Goal: Information Seeking & Learning: Compare options

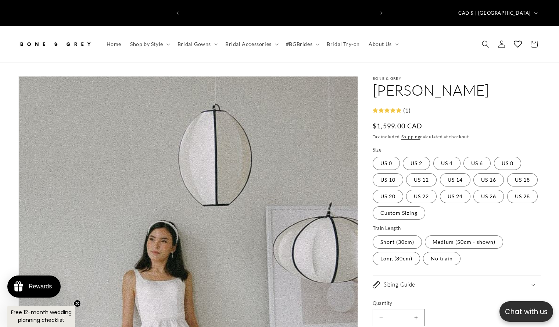
scroll to position [0, 190]
click at [344, 80] on span "Gallery Viewer" at bounding box center [346, 84] width 15 height 9
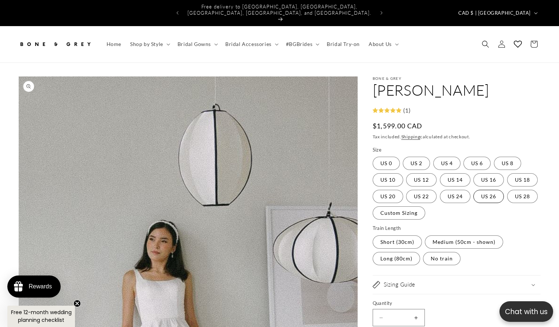
click at [473, 198] on label "US 26 Variant sold out or unavailable" at bounding box center [488, 196] width 31 height 13
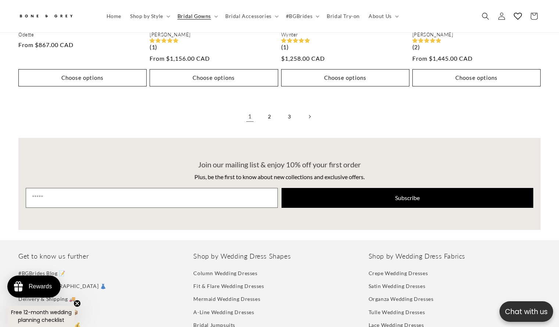
scroll to position [0, 190]
click at [268, 108] on link "2" at bounding box center [270, 116] width 16 height 16
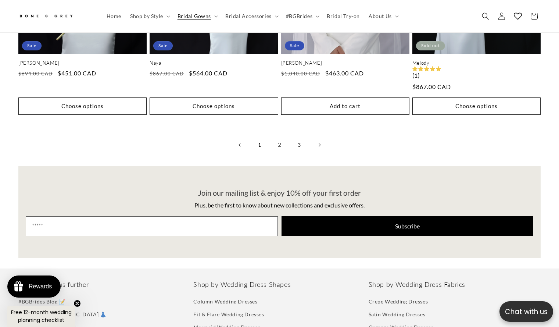
scroll to position [1953, 0]
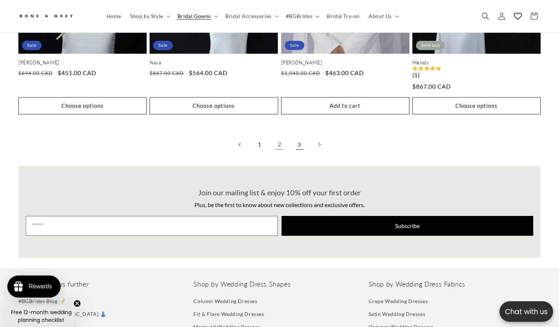
click at [300, 136] on link "3" at bounding box center [299, 144] width 16 height 16
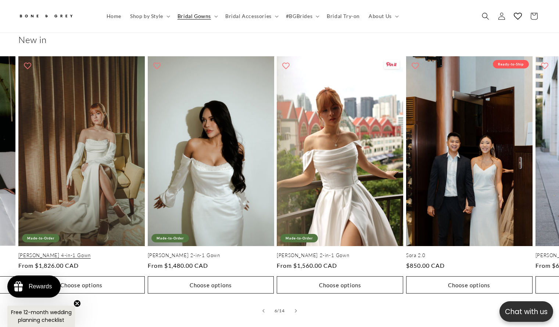
scroll to position [0, 381]
click at [338, 252] on link "[PERSON_NAME] 2-in-1 Gown" at bounding box center [340, 255] width 126 height 6
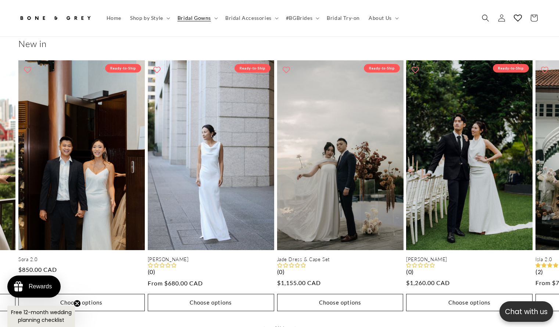
scroll to position [0, 190]
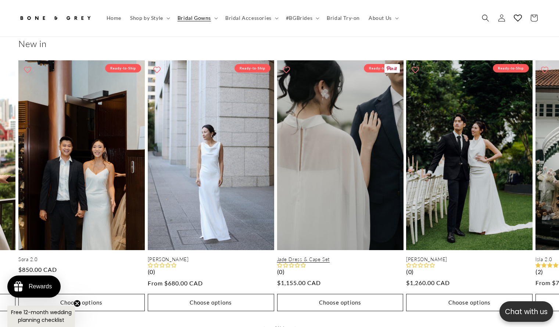
click at [340, 256] on link "Jade Dress & Cape Set" at bounding box center [340, 259] width 126 height 6
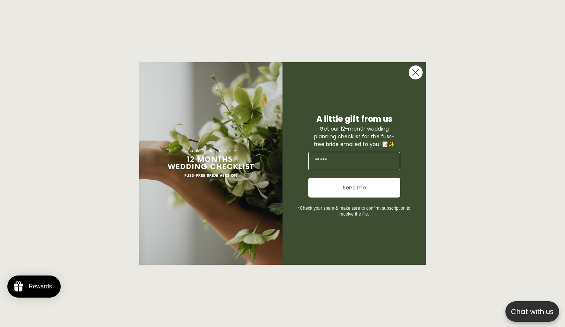
click at [416, 79] on circle "Close dialog" at bounding box center [415, 72] width 14 height 14
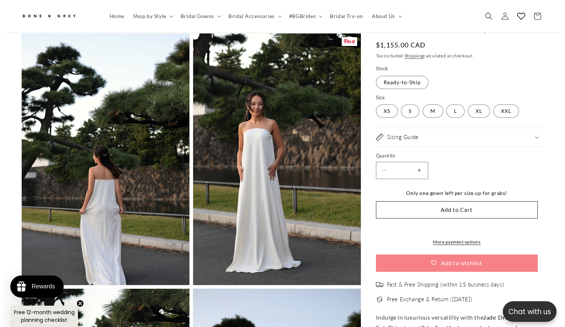
scroll to position [1577, 0]
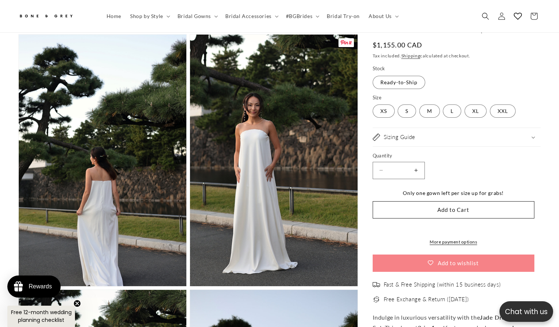
drag, startPoint x: 298, startPoint y: 170, endPoint x: 272, endPoint y: 160, distance: 27.7
click at [190, 286] on button "Open media 11 in modal" at bounding box center [190, 286] width 0 height 0
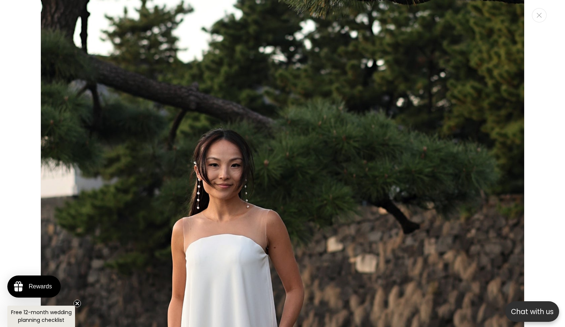
scroll to position [7360, 0]
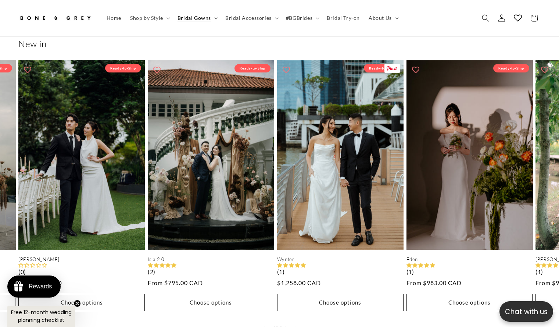
scroll to position [0, 381]
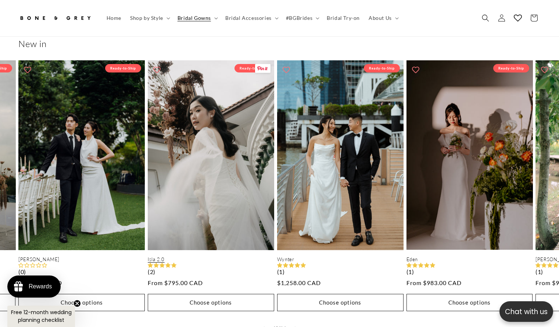
click at [193, 256] on link "Isla 2.0" at bounding box center [211, 259] width 126 height 6
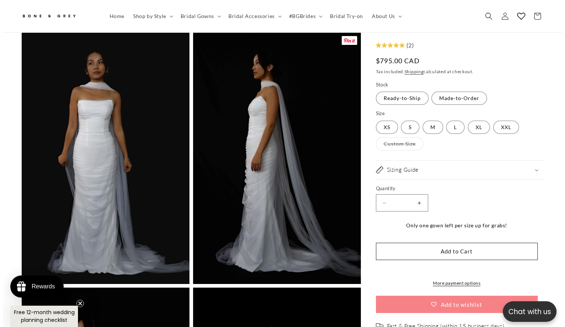
scroll to position [1580, 0]
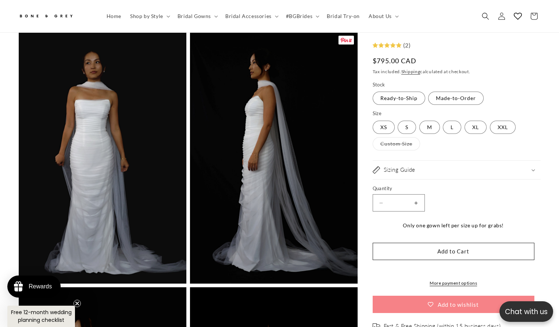
click at [190, 283] on button "Open media 11 in modal" at bounding box center [190, 283] width 0 height 0
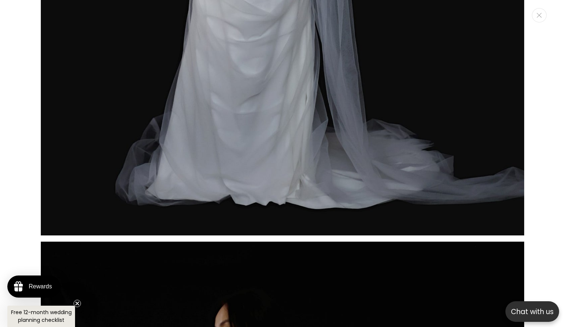
scroll to position [6670, 0]
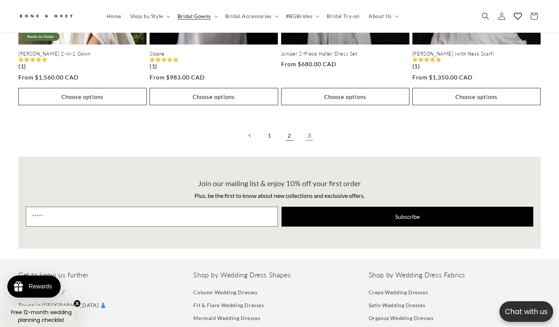
click at [287, 127] on link "2" at bounding box center [290, 135] width 16 height 16
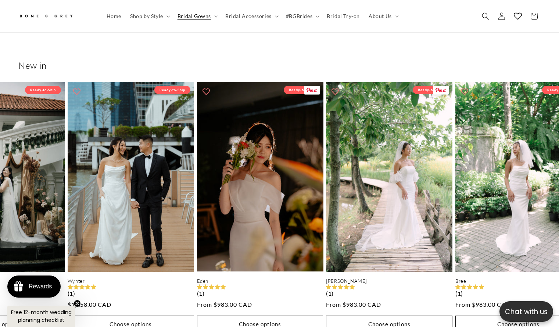
scroll to position [0, 1673]
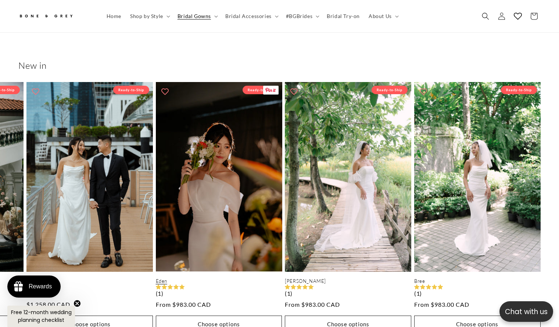
click at [226, 278] on link "Eden" at bounding box center [219, 281] width 126 height 6
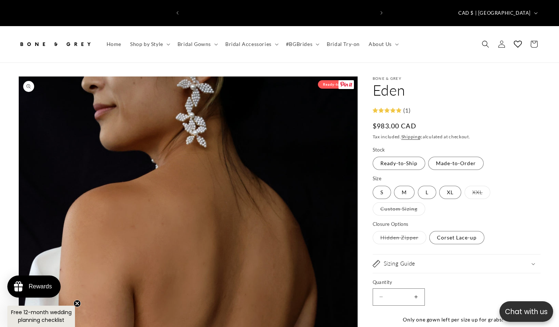
scroll to position [0, 190]
click at [348, 80] on span "Gallery Viewer" at bounding box center [346, 84] width 15 height 9
click at [262, 41] on span "Bridal Accessories" at bounding box center [248, 44] width 46 height 7
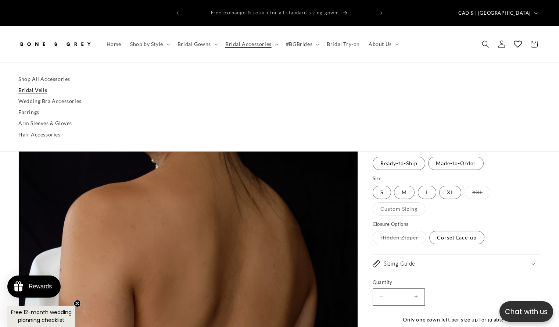
click at [39, 85] on link "Bridal Veils" at bounding box center [279, 90] width 522 height 11
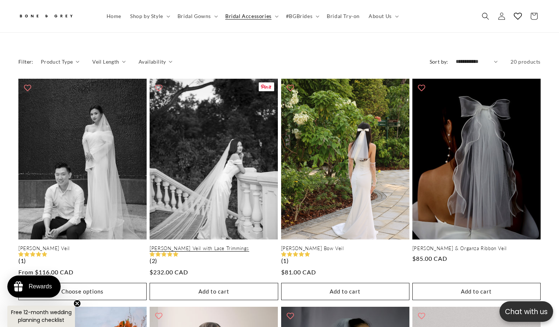
click at [190, 245] on link "[PERSON_NAME] Veil with Lace Trimmings" at bounding box center [214, 248] width 128 height 6
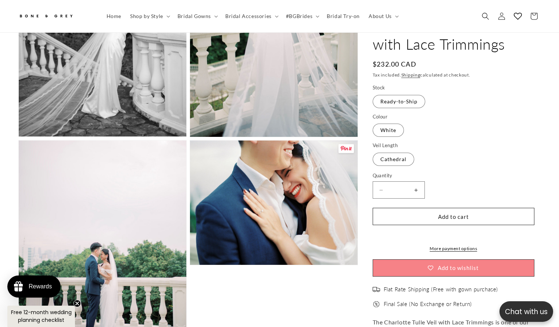
scroll to position [0, 190]
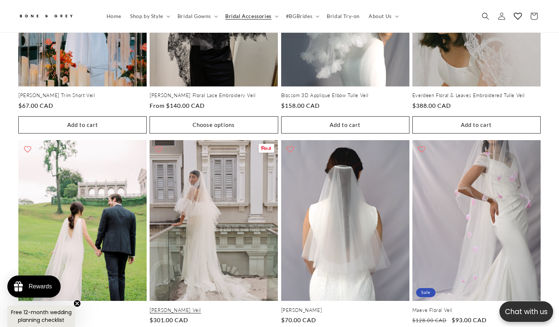
click at [228, 307] on link "[PERSON_NAME] Veil" at bounding box center [214, 310] width 128 height 6
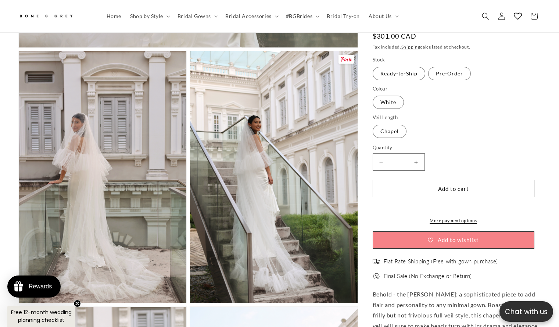
scroll to position [541, 0]
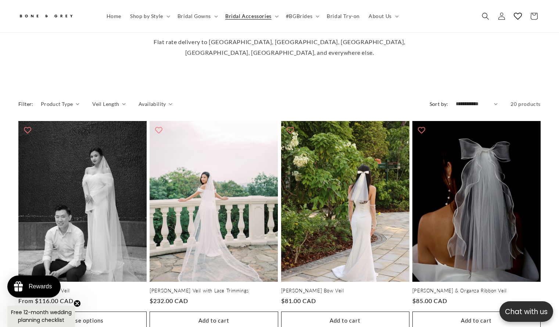
scroll to position [235, 0]
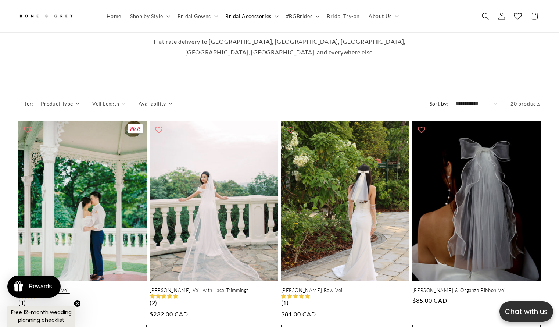
click at [72, 287] on link "[PERSON_NAME] Veil" at bounding box center [82, 290] width 128 height 6
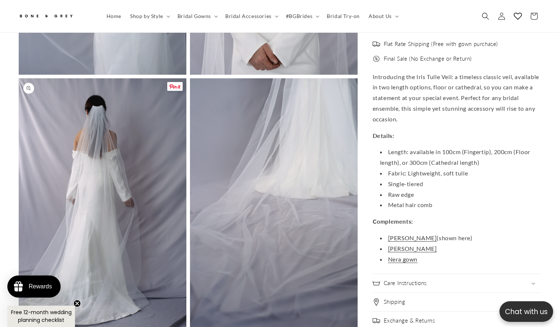
scroll to position [1251, 0]
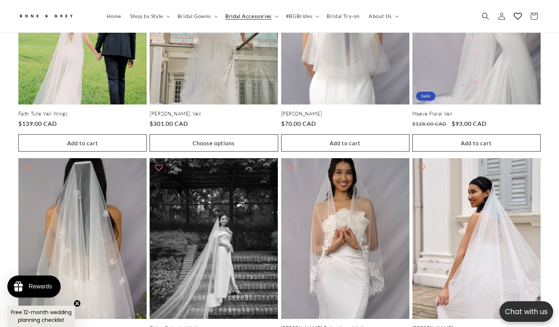
scroll to position [855, 0]
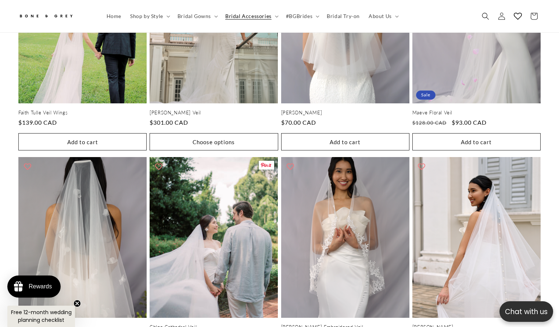
click at [219, 324] on link "Chloe Cathedral Veil" at bounding box center [214, 327] width 128 height 6
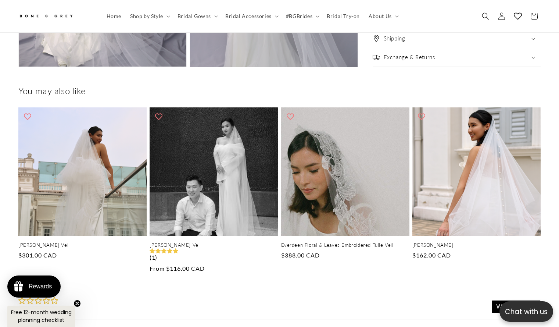
scroll to position [0, 190]
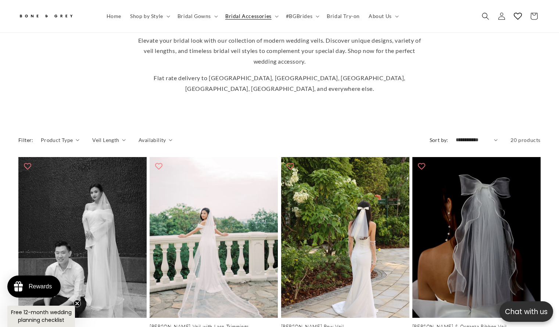
scroll to position [198, 0]
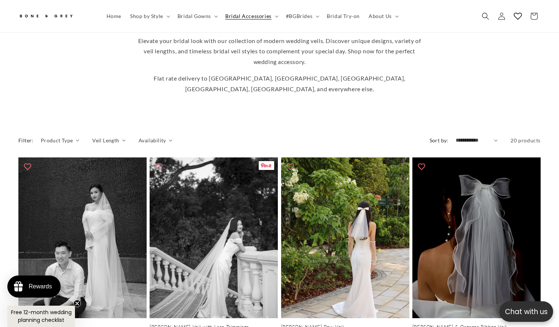
click at [244, 324] on link "[PERSON_NAME] Veil with Lace Trimmings" at bounding box center [214, 327] width 128 height 6
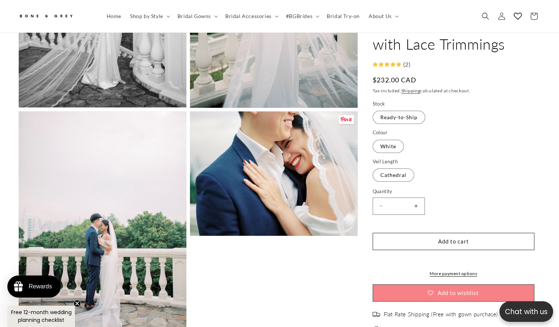
scroll to position [735, 0]
click at [190, 235] on button "Open media 5 in modal" at bounding box center [190, 235] width 0 height 0
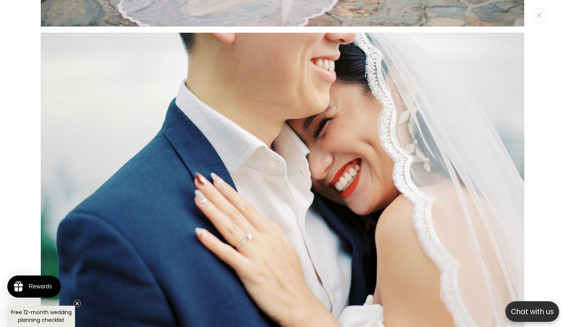
scroll to position [0, 193]
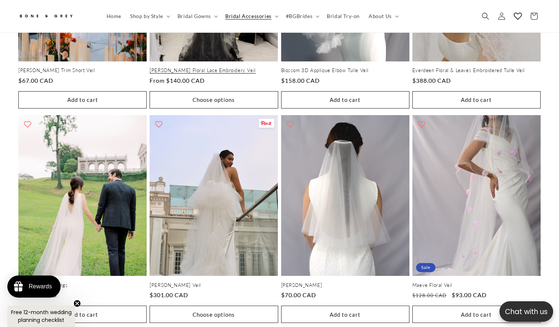
scroll to position [683, 0]
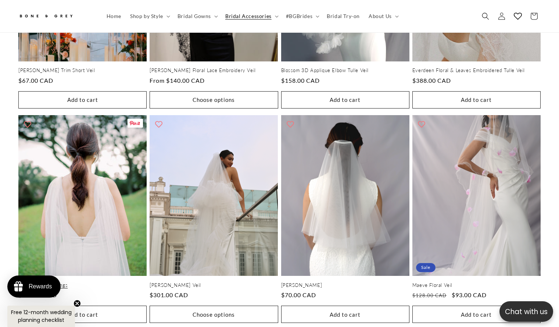
click at [74, 282] on link "Faith Tulle Veil Wings" at bounding box center [82, 285] width 128 height 6
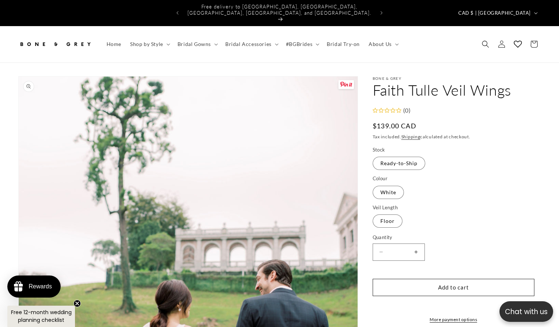
click at [344, 80] on span "Gallery Viewer" at bounding box center [346, 84] width 15 height 9
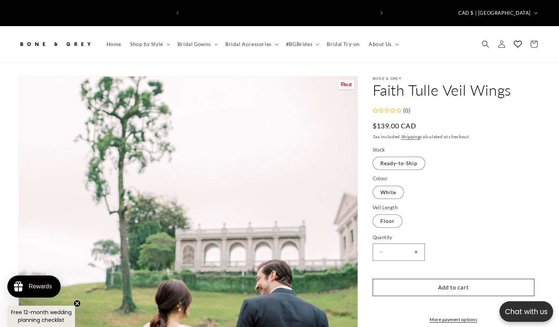
scroll to position [0, 190]
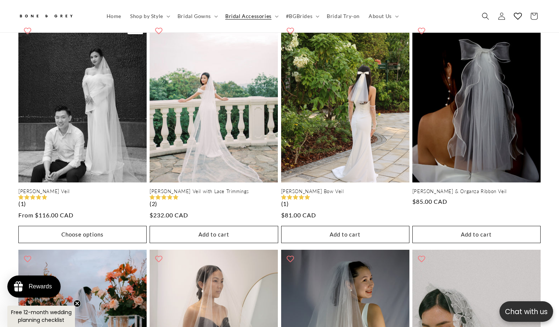
scroll to position [0, 190]
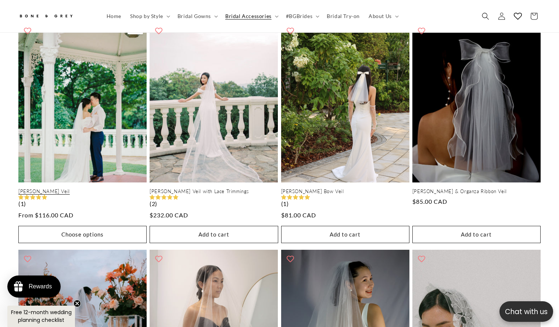
click at [81, 188] on link "[PERSON_NAME] Veil" at bounding box center [82, 191] width 128 height 6
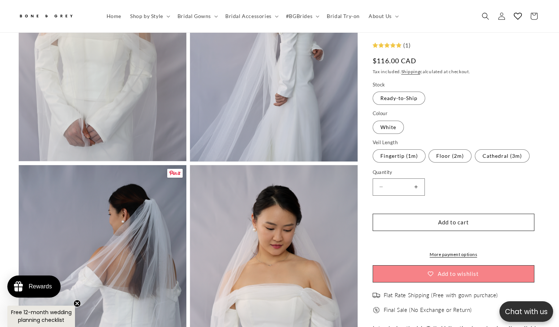
scroll to position [910, 0]
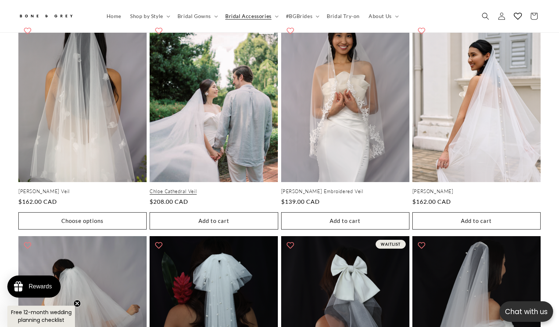
scroll to position [991, 0]
click at [239, 188] on link "Chloe Cathedral Veil" at bounding box center [214, 191] width 128 height 6
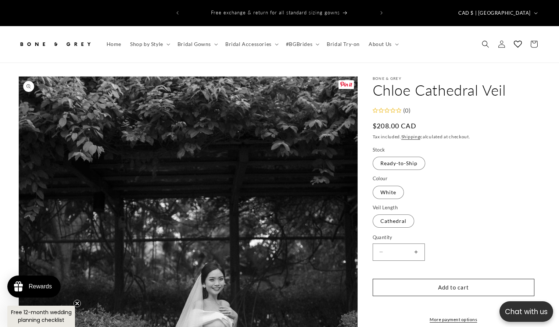
click at [348, 80] on span "Gallery Viewer" at bounding box center [346, 84] width 15 height 9
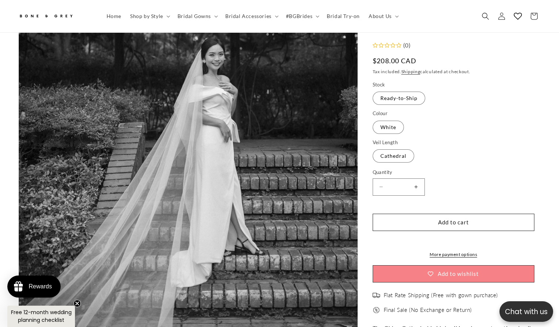
scroll to position [232, 0]
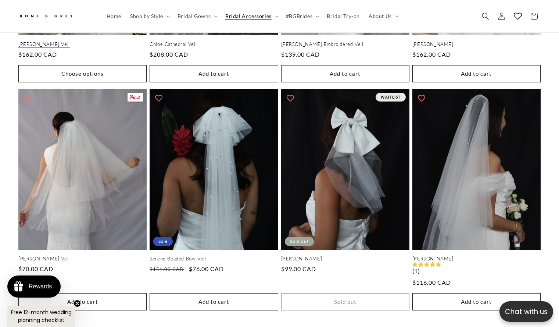
scroll to position [0, 190]
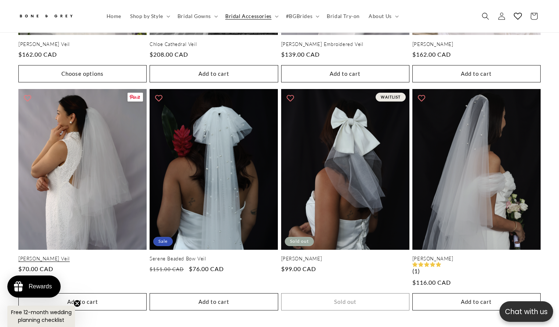
click at [56, 255] on link "[PERSON_NAME] Veil" at bounding box center [82, 258] width 128 height 6
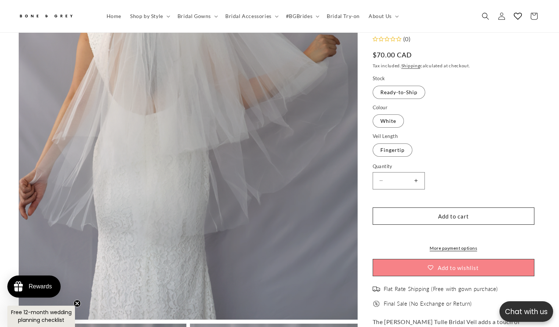
scroll to position [269, 0]
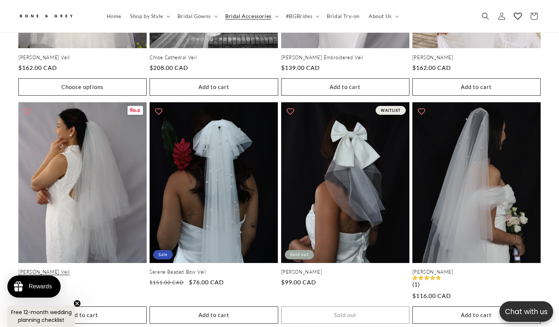
scroll to position [1125, 0]
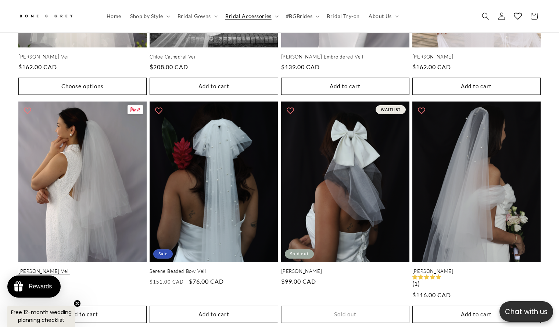
click at [83, 268] on link "[PERSON_NAME] Veil" at bounding box center [82, 271] width 128 height 6
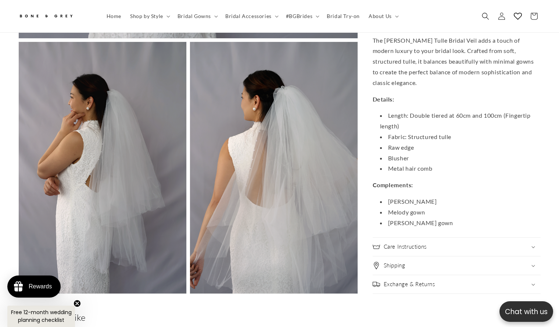
scroll to position [550, 0]
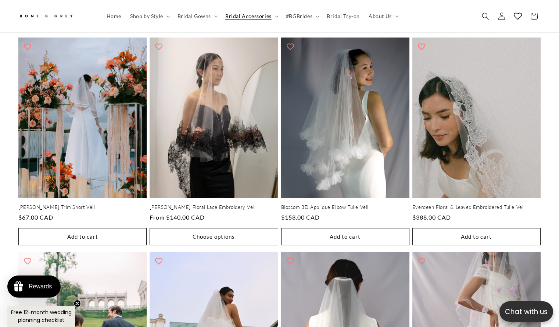
scroll to position [546, 0]
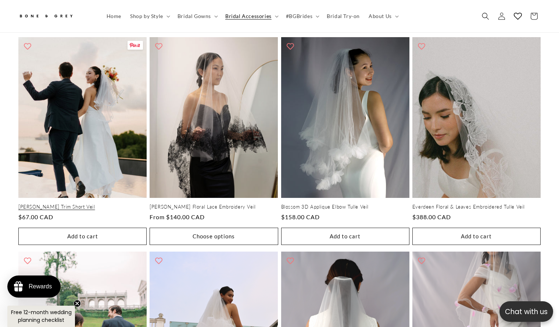
click at [72, 204] on link "[PERSON_NAME] Trim Short Veil" at bounding box center [82, 207] width 128 height 6
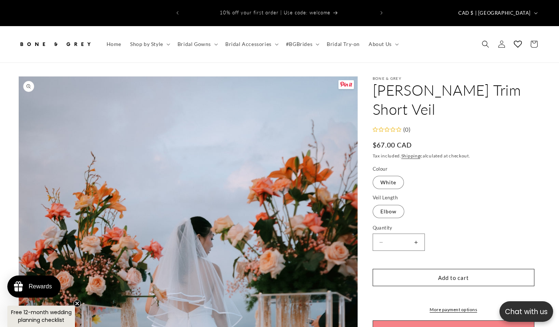
click at [350, 80] on span "Gallery Viewer" at bounding box center [346, 84] width 15 height 9
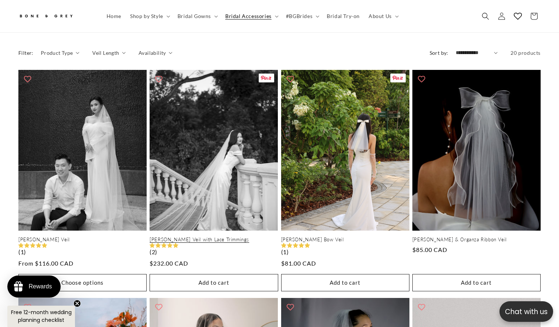
scroll to position [0, 190]
click at [215, 236] on link "[PERSON_NAME] Veil with Lace Trimmings" at bounding box center [214, 239] width 128 height 6
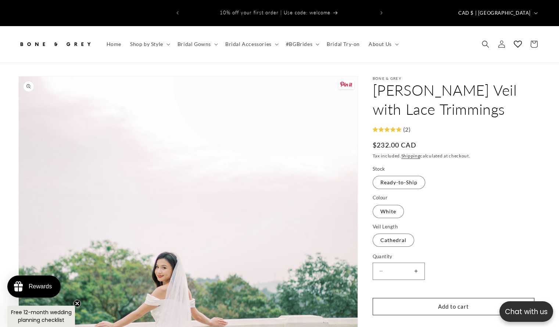
click at [344, 80] on span "Gallery Viewer" at bounding box center [346, 84] width 15 height 9
